Goal: Check status: Check status

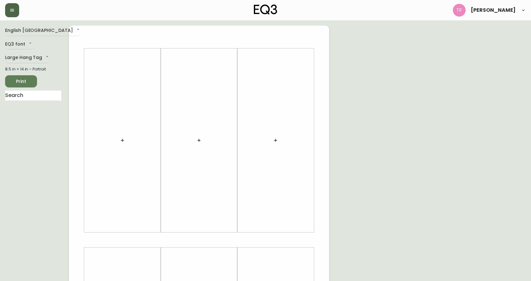
click at [18, 6] on button "button" at bounding box center [12, 10] width 14 height 14
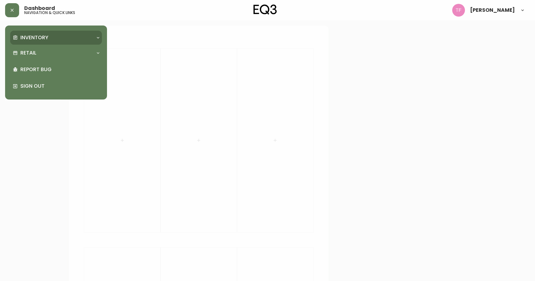
click at [40, 41] on p "Inventory" at bounding box center [34, 37] width 28 height 7
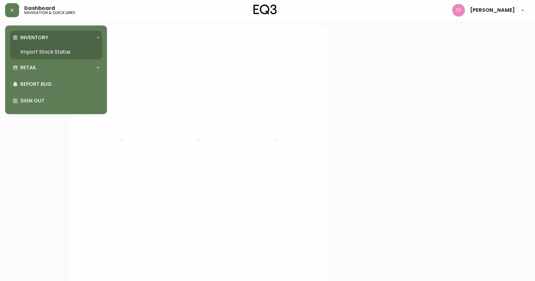
click at [51, 52] on link "Import Stock Status" at bounding box center [56, 52] width 92 height 15
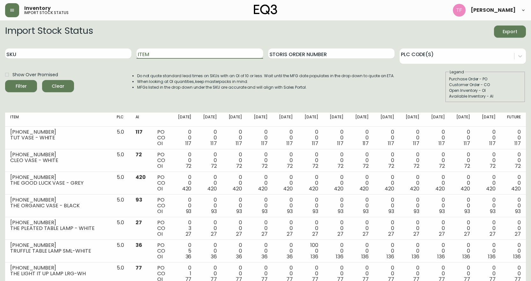
click at [176, 51] on input "Item" at bounding box center [199, 53] width 126 height 10
click at [5, 80] on button "Filter" at bounding box center [21, 86] width 32 height 12
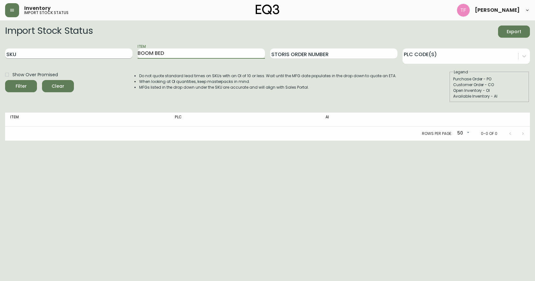
drag, startPoint x: 180, startPoint y: 51, endPoint x: 132, endPoint y: 50, distance: 48.8
click at [132, 50] on div "SKU Item BOOM BED Storis Order Number PLC Code(s)" at bounding box center [267, 53] width 525 height 21
click at [5, 80] on button "Filter" at bounding box center [21, 86] width 32 height 12
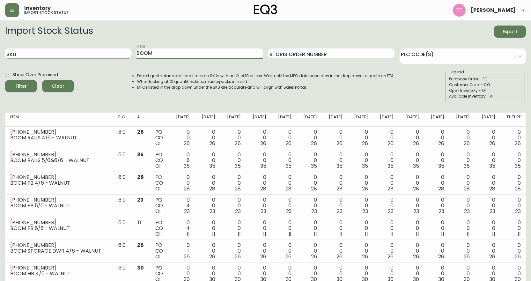
drag, startPoint x: 168, startPoint y: 52, endPoint x: 67, endPoint y: 58, distance: 101.9
click at [67, 58] on div "SKU Item BOOM Storis Order Number PLC Code(s)" at bounding box center [265, 53] width 520 height 21
click at [5, 80] on button "Filter" at bounding box center [21, 86] width 32 height 12
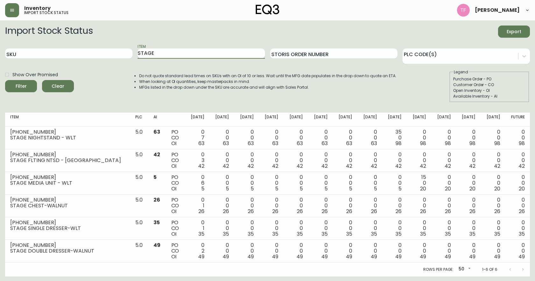
click at [206, 54] on input "STAGE" at bounding box center [201, 53] width 127 height 10
type input "STADIUM"
click at [5, 80] on button "Filter" at bounding box center [21, 86] width 32 height 12
